Goal: Connect with others: Connect with others

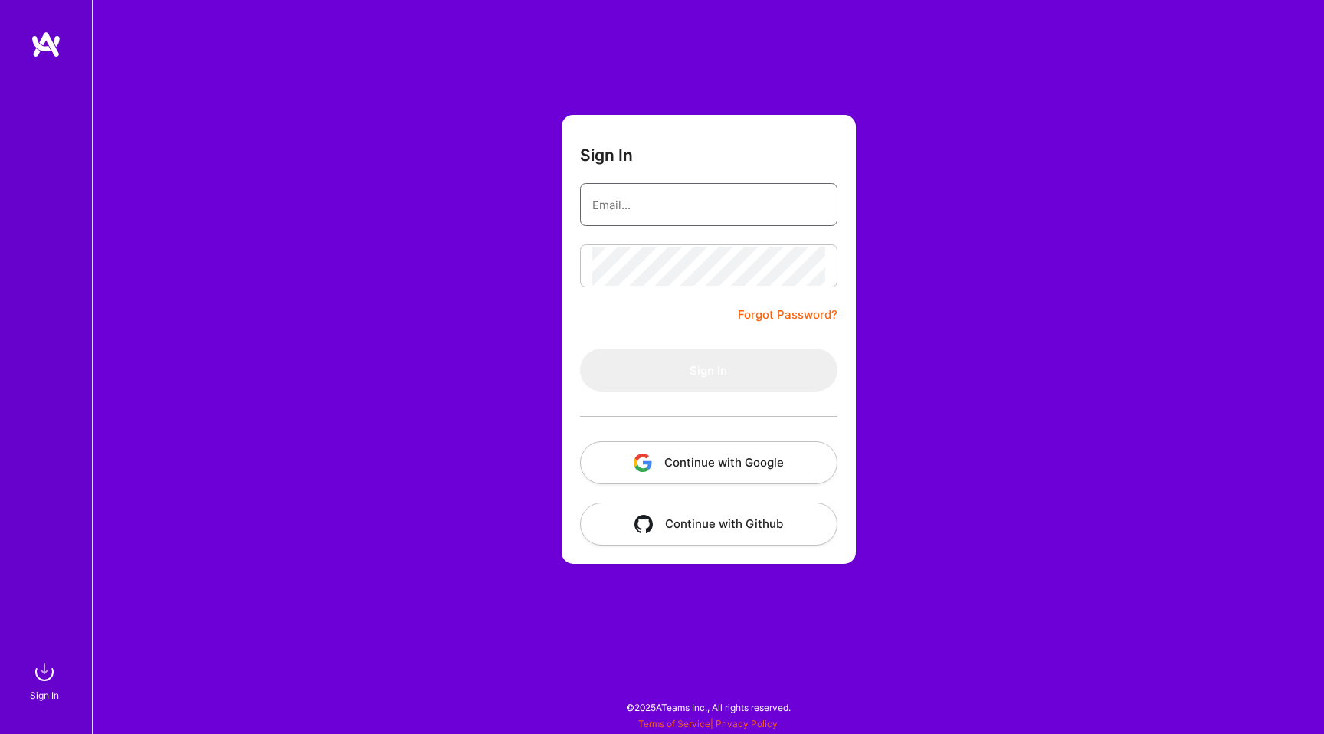
click at [631, 208] on input "email" at bounding box center [708, 204] width 233 height 39
type input "[PERSON_NAME][EMAIL_ADDRESS][PERSON_NAME][DOMAIN_NAME]"
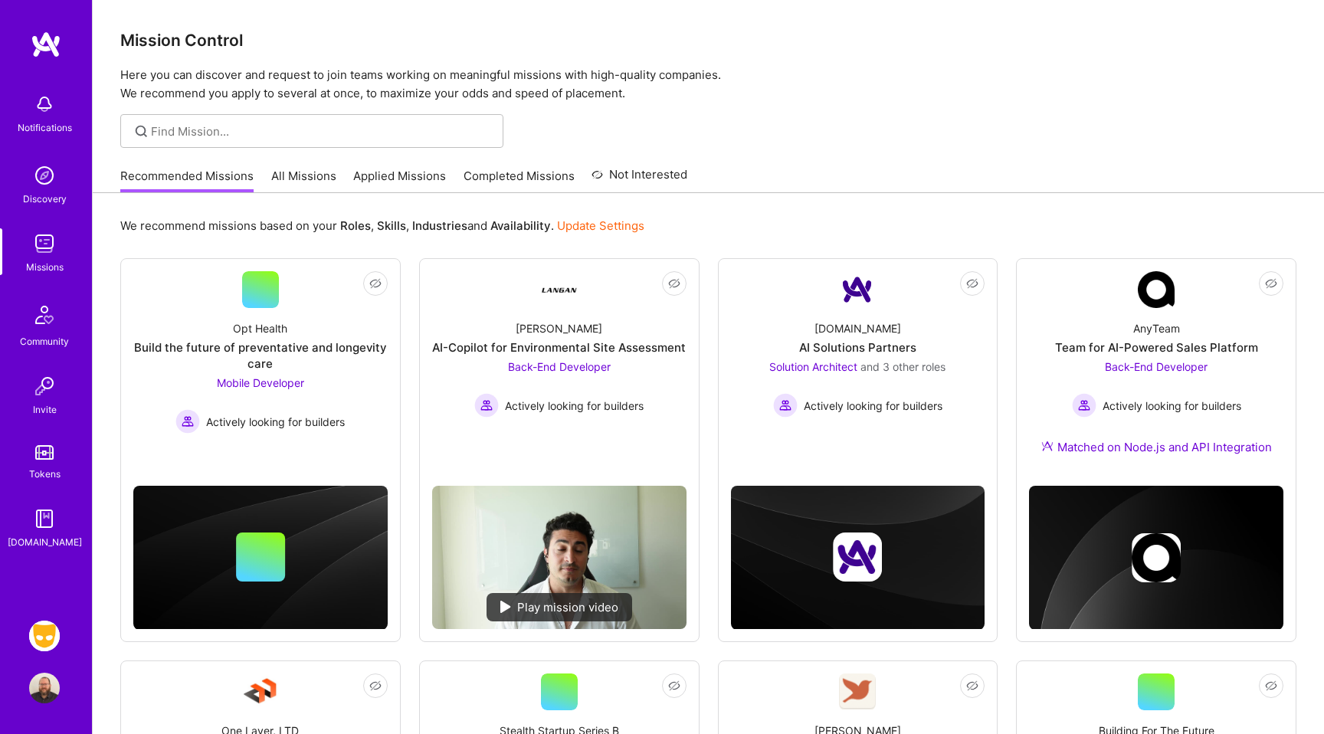
click at [34, 402] on div "Invite" at bounding box center [45, 410] width 24 height 16
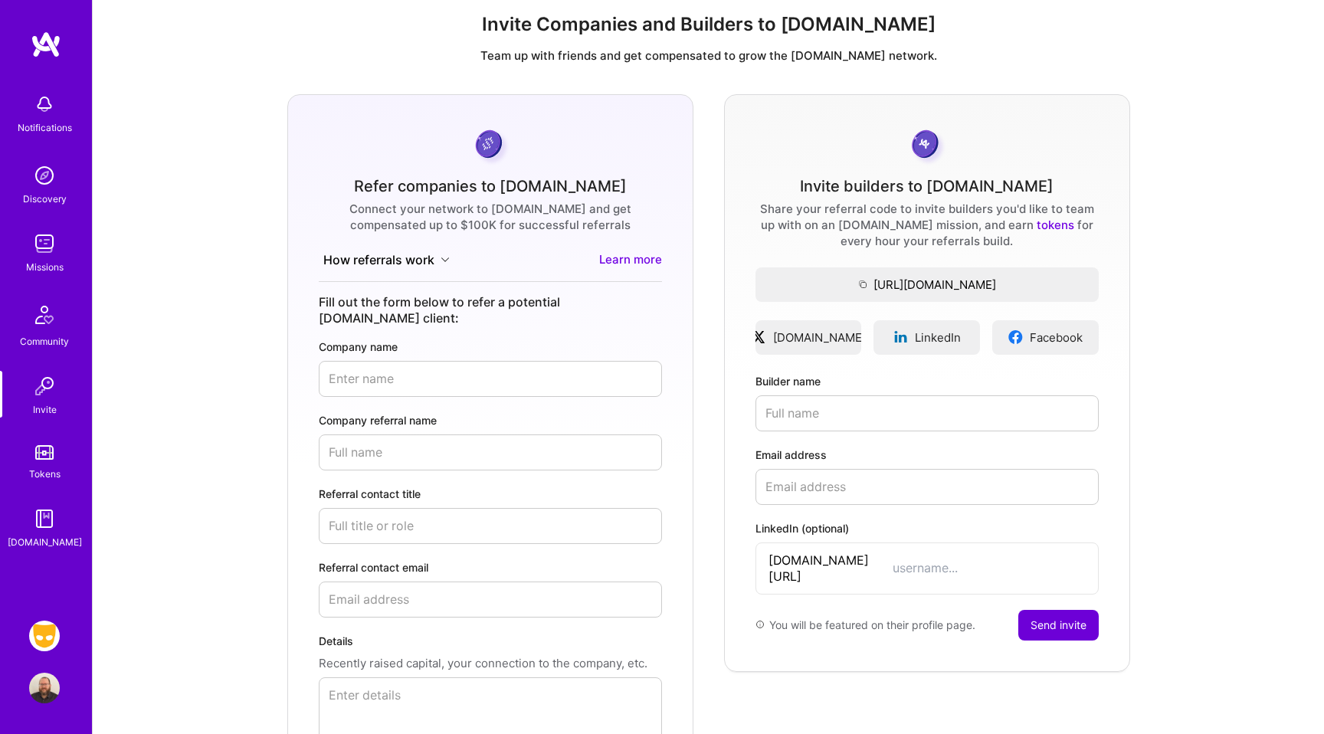
scroll to position [23, 0]
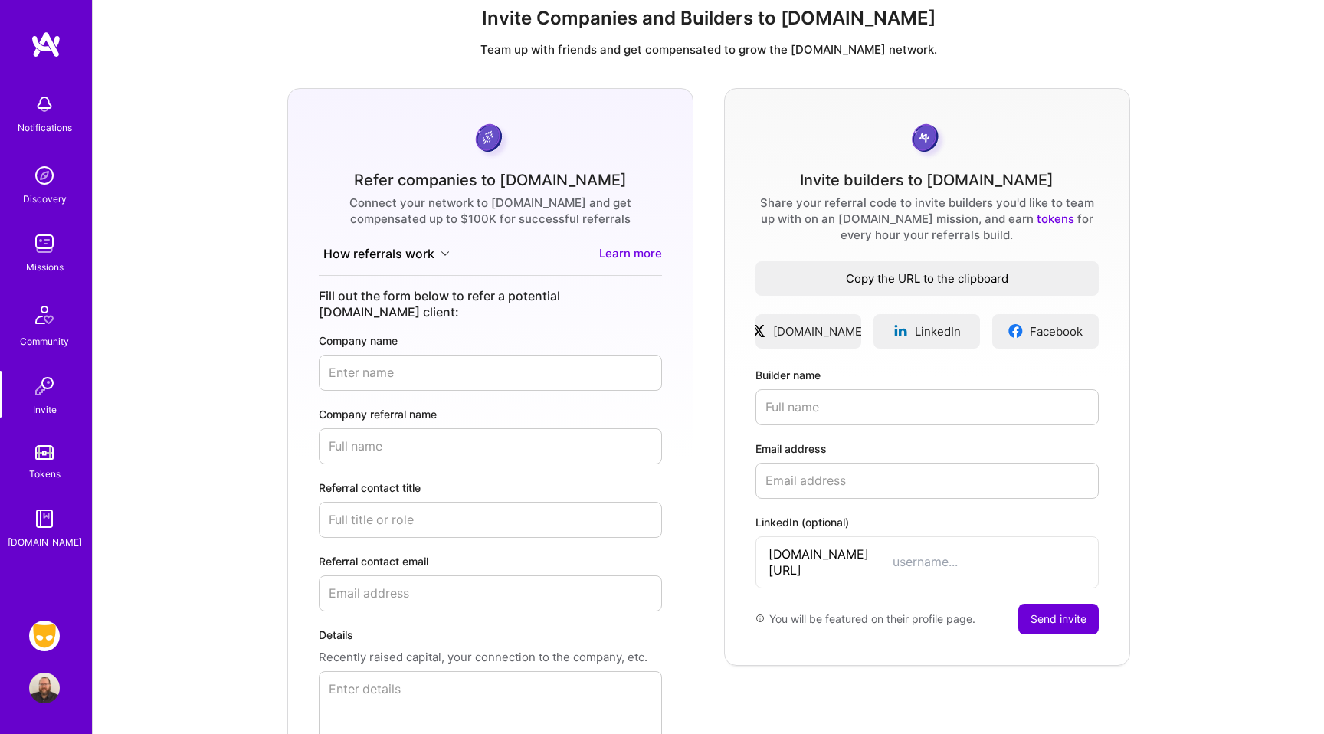
click at [892, 279] on span "Copy the URL to the clipboard" at bounding box center [927, 279] width 343 height 16
click at [43, 251] on img at bounding box center [44, 243] width 31 height 31
